Goal: Transaction & Acquisition: Purchase product/service

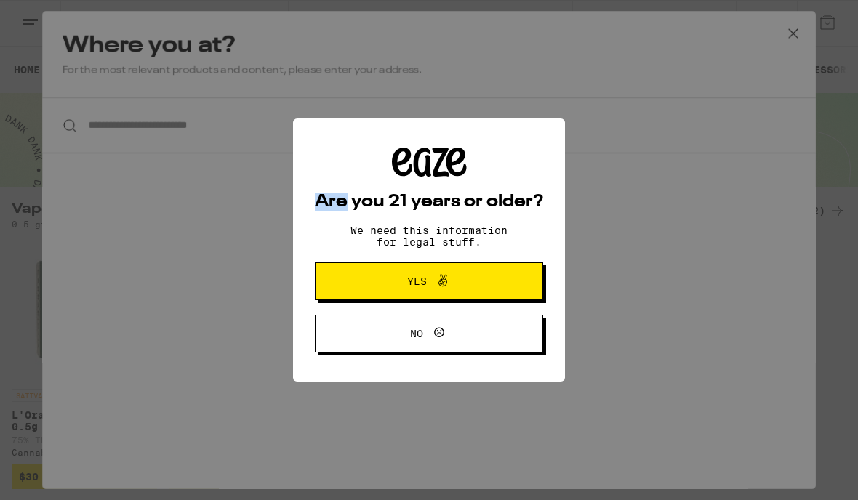
click at [501, 292] on button "Yes" at bounding box center [429, 281] width 228 height 38
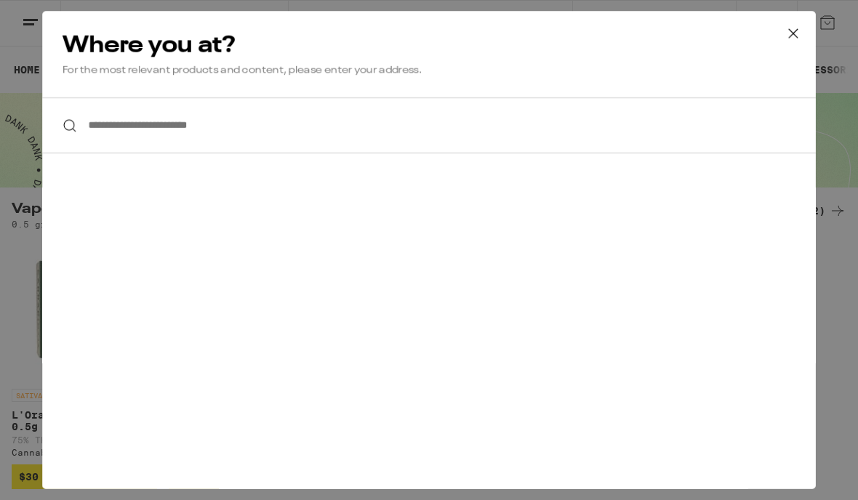
click at [793, 33] on icon at bounding box center [793, 33] width 9 height 9
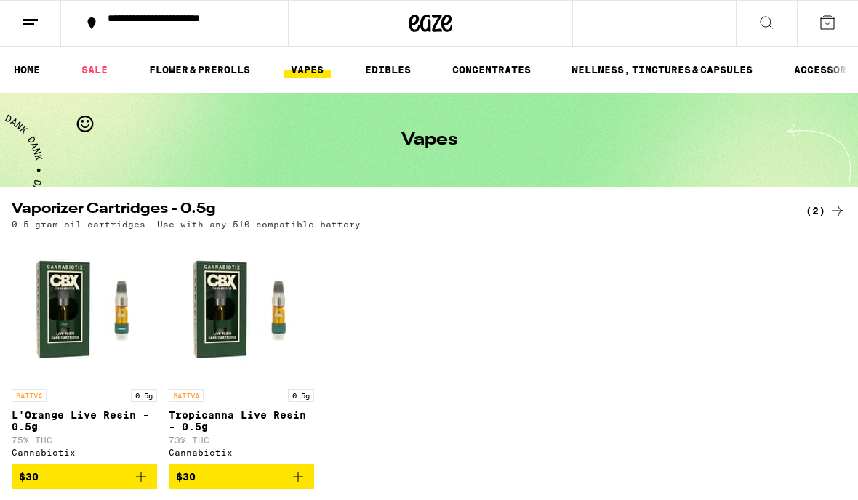
click at [37, 20] on line at bounding box center [30, 20] width 15 height 0
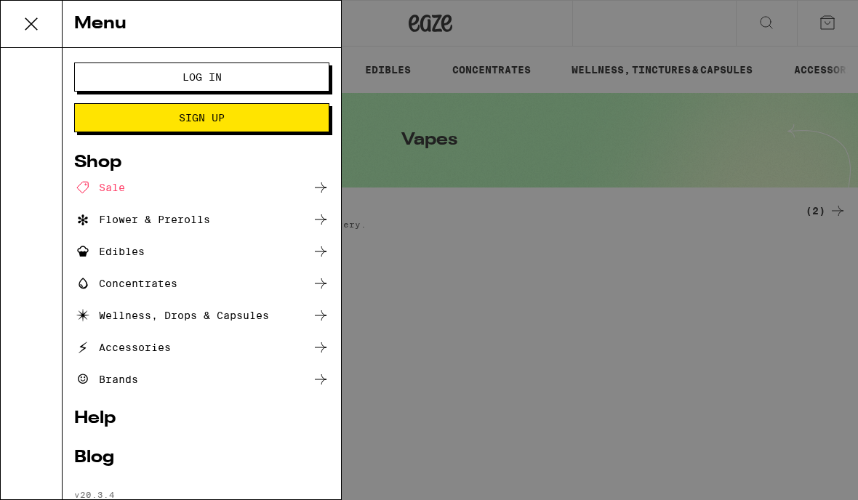
click at [134, 80] on span "Log In" at bounding box center [201, 77] width 137 height 10
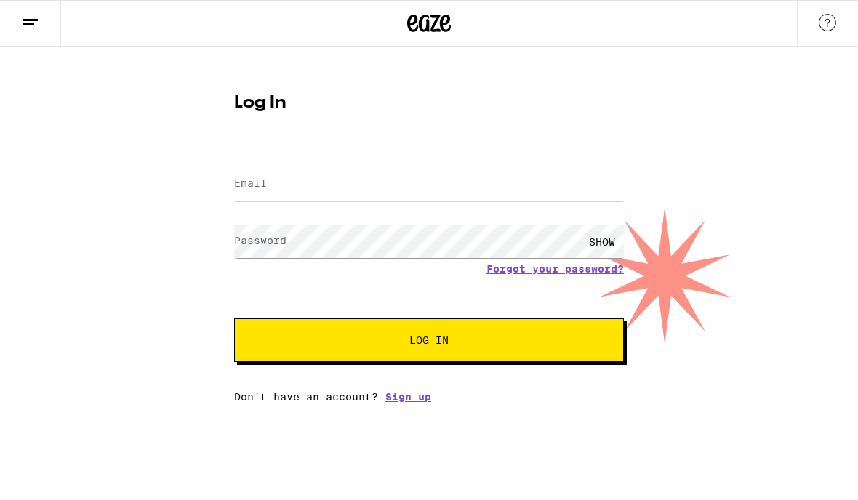
click at [580, 189] on input "Email" at bounding box center [429, 184] width 390 height 33
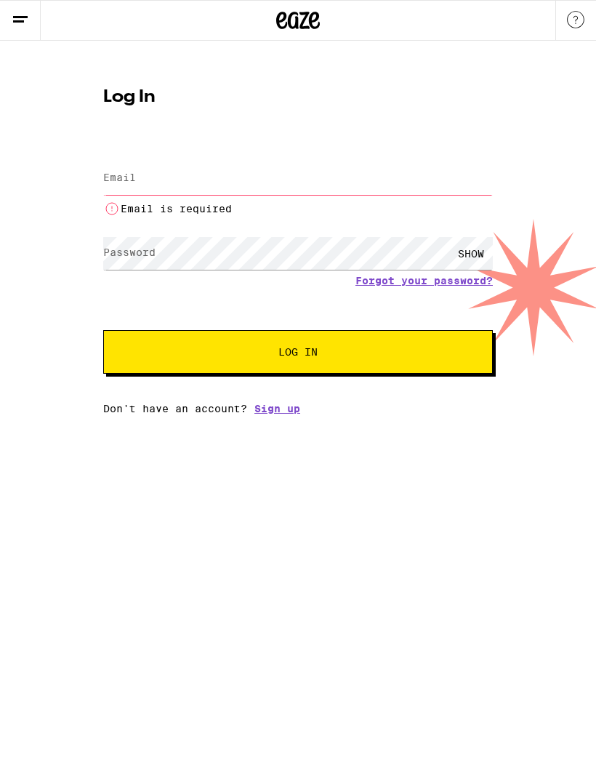
type input "[EMAIL_ADDRESS][DOMAIN_NAME]"
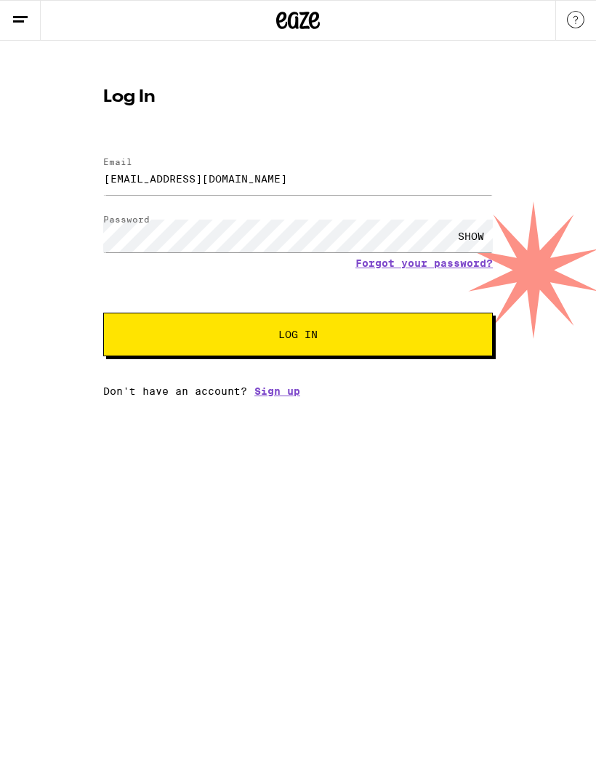
click at [173, 340] on span "Log In" at bounding box center [298, 334] width 272 height 10
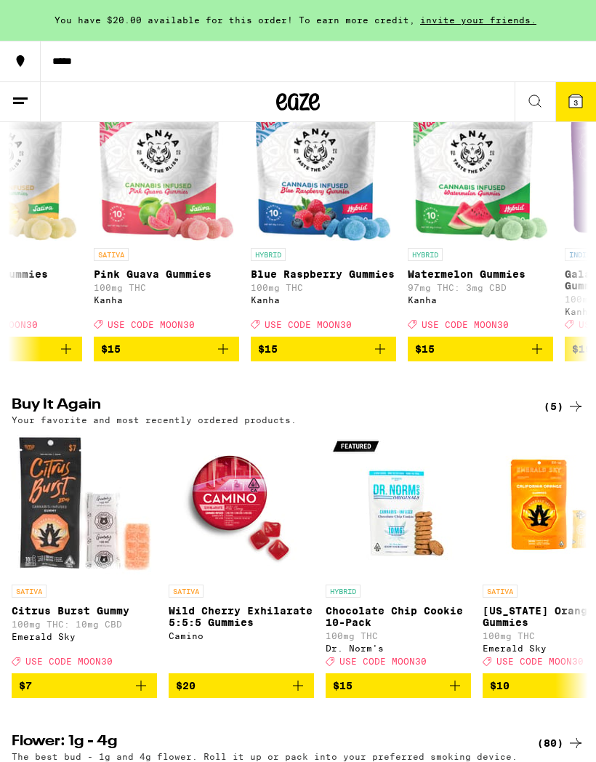
scroll to position [0, 1490]
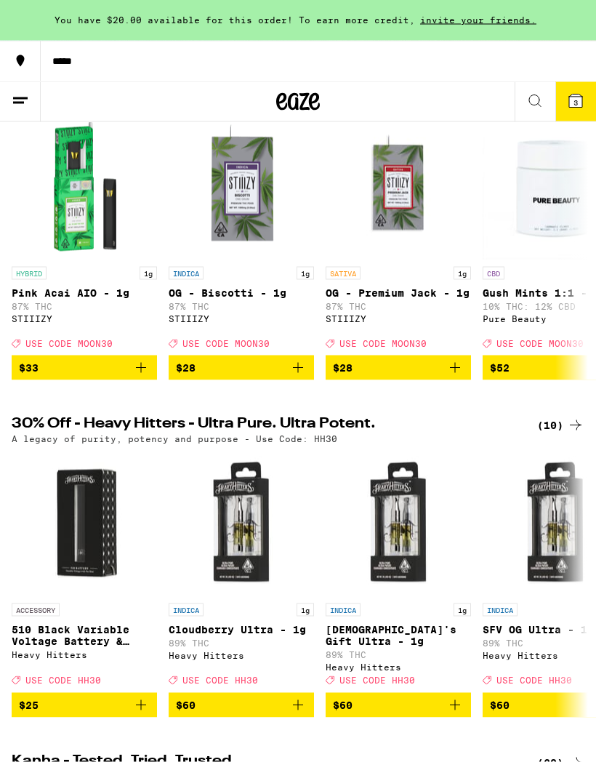
click at [580, 103] on icon at bounding box center [575, 101] width 13 height 13
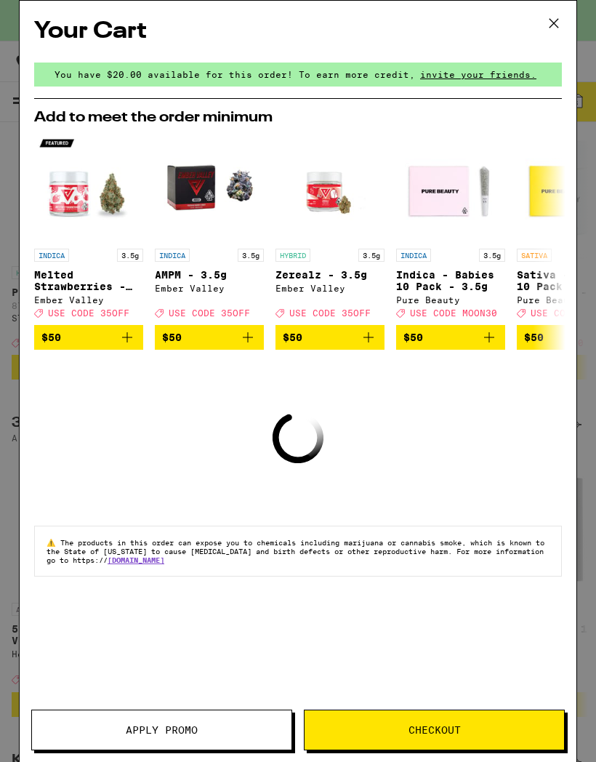
click at [556, 19] on icon at bounding box center [554, 23] width 22 height 22
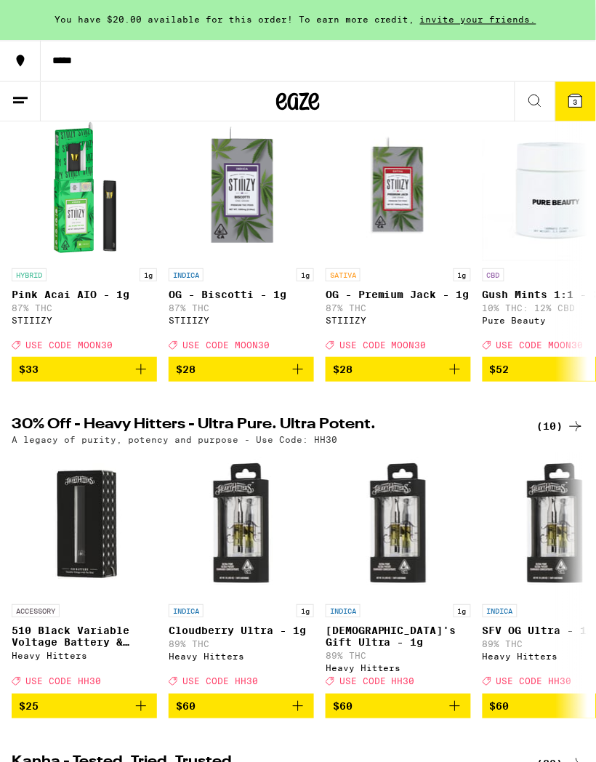
scroll to position [199, 0]
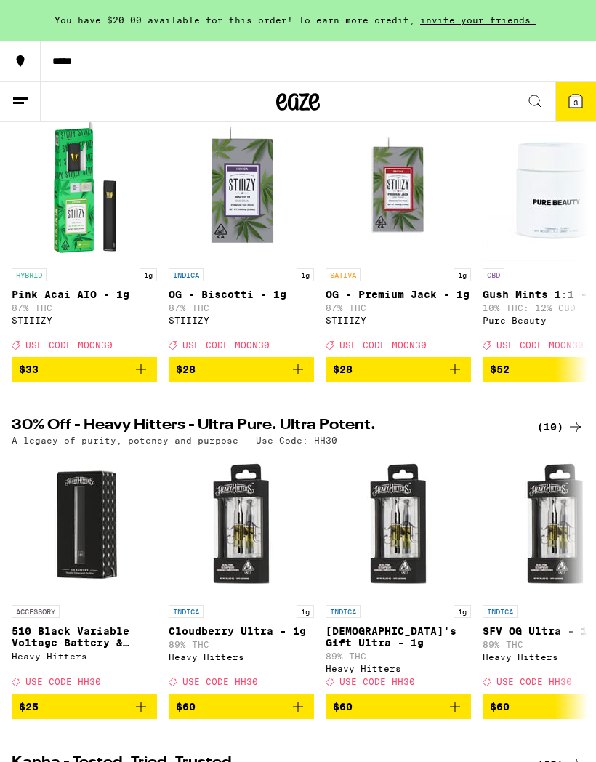
click at [565, 95] on button "3" at bounding box center [575, 101] width 41 height 39
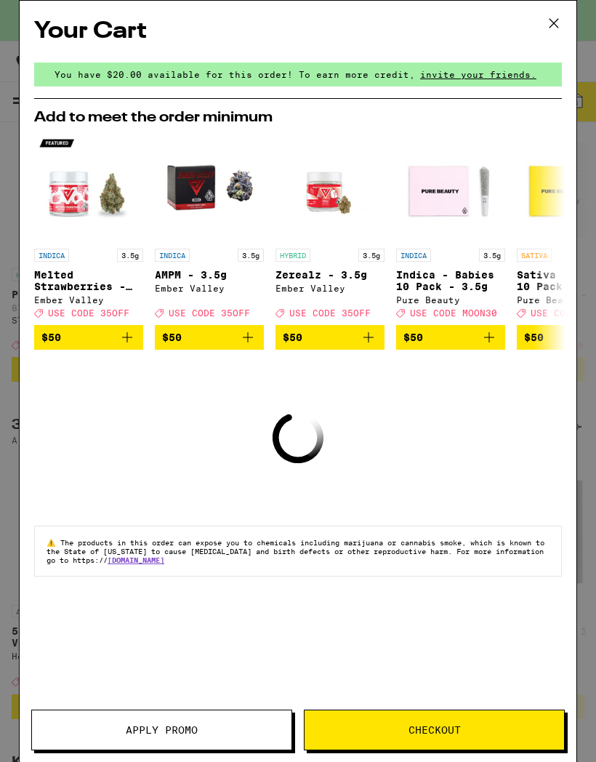
scroll to position [154, 0]
click at [449, 499] on div "Your Cart You have $20.00 available for this order! To earn more credit, invite…" at bounding box center [298, 381] width 558 height 762
click at [500, 499] on span "Checkout" at bounding box center [435, 730] width 260 height 10
